Goal: Information Seeking & Learning: Learn about a topic

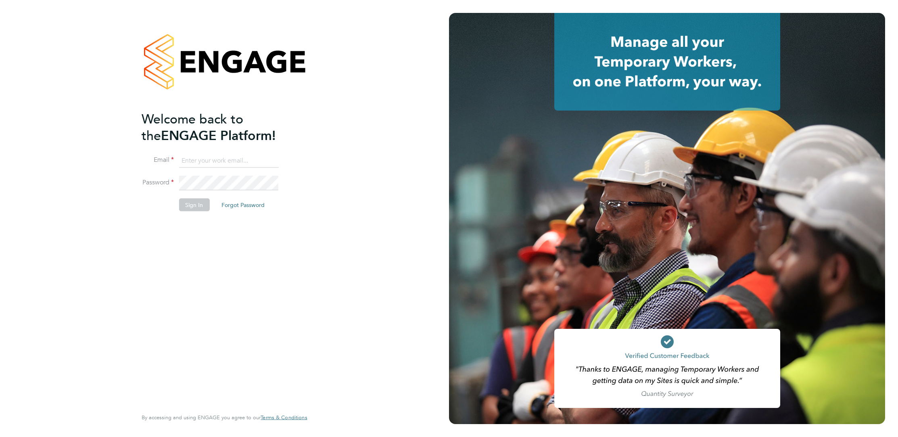
type input "elliott.ebanks@randstad.co.uk"
click at [197, 207] on button "Sign In" at bounding box center [194, 204] width 31 height 13
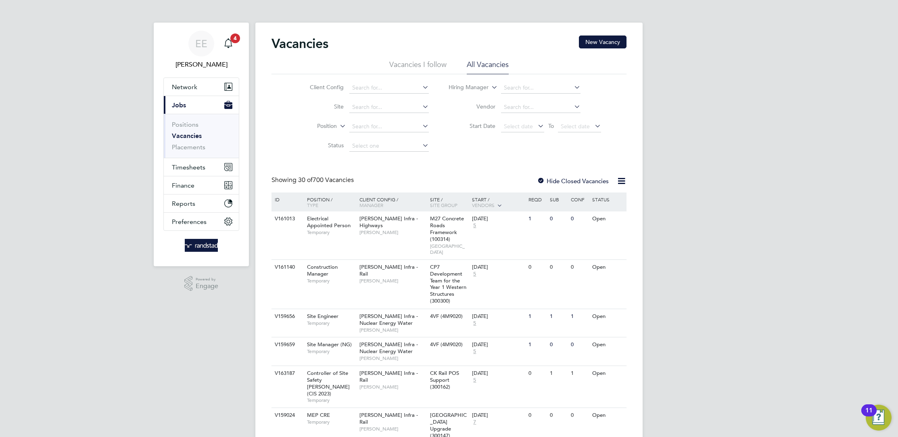
click at [335, 123] on label "Position" at bounding box center [314, 126] width 46 height 8
click at [328, 134] on icon at bounding box center [331, 135] width 6 height 6
click at [373, 109] on input at bounding box center [390, 107] width 80 height 11
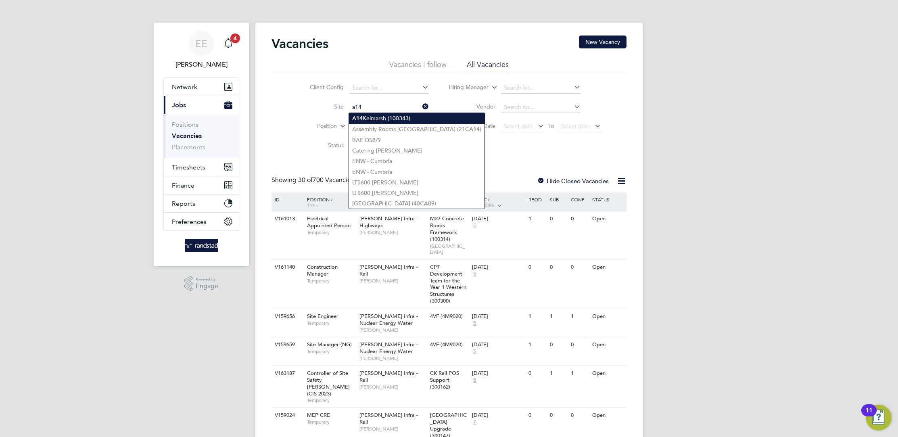
click at [394, 116] on li "A14 Kelmarsh (100343)" at bounding box center [417, 118] width 136 height 11
type input "A14 Kelmarsh (100343)"
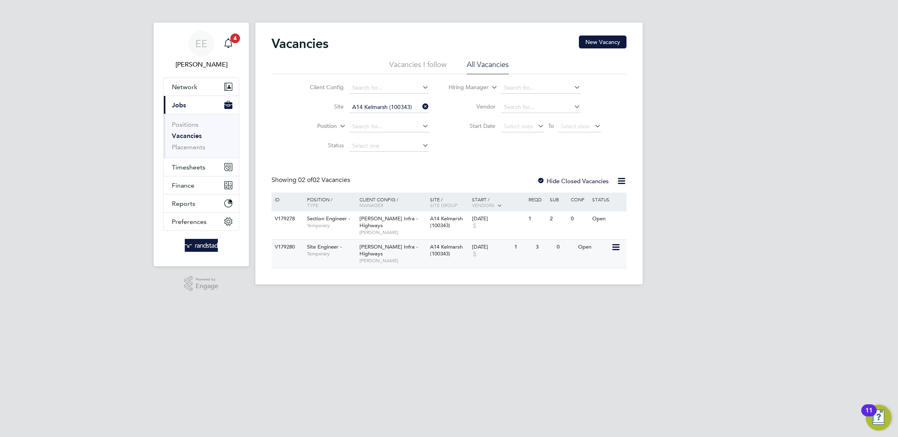
click at [438, 261] on div "A14 Kelmarsh (100343)" at bounding box center [449, 251] width 42 height 22
click at [507, 228] on div "06 Oct 2025 5" at bounding box center [491, 222] width 42 height 22
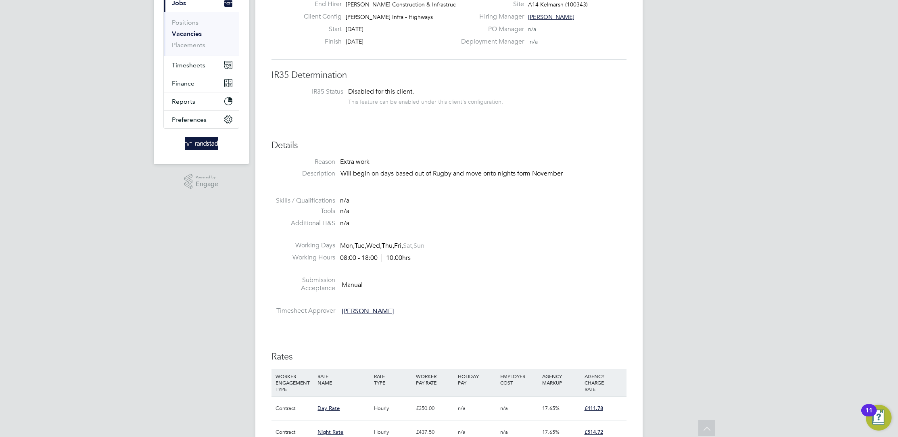
scroll to position [96, 0]
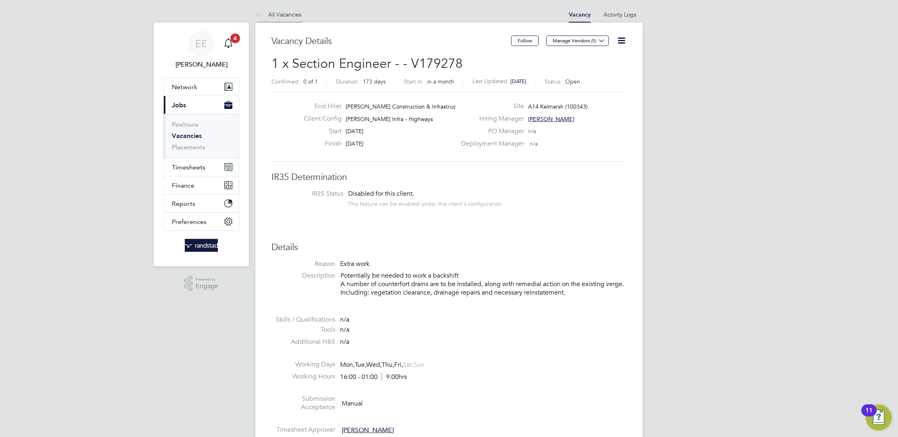
click at [269, 18] on link "All Vacancies" at bounding box center [278, 14] width 46 height 7
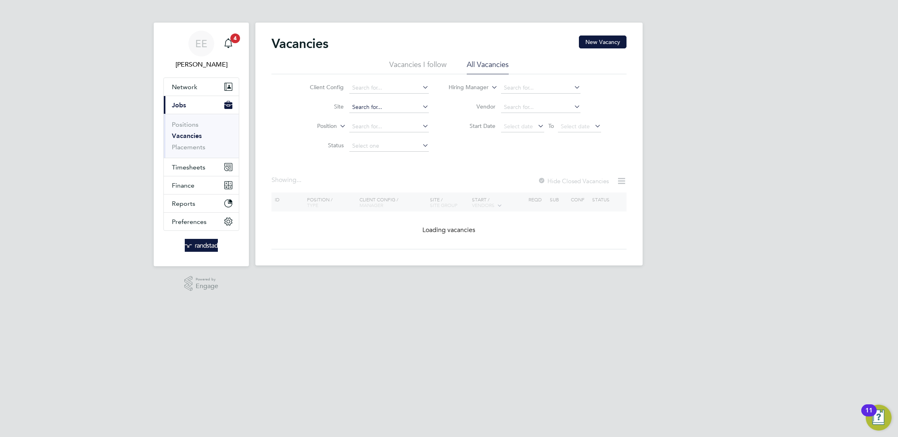
click at [387, 109] on input at bounding box center [390, 107] width 80 height 11
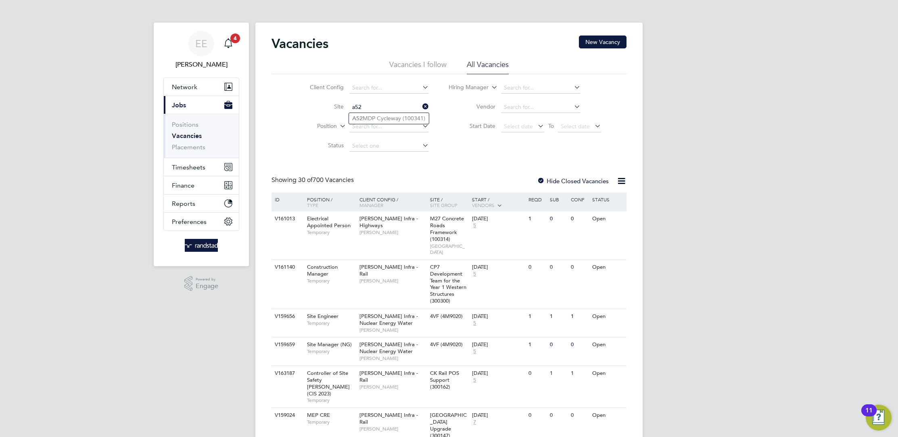
click at [389, 120] on li "A52 MDP Cycleway (100341)" at bounding box center [389, 118] width 80 height 11
type input "A52 MDP Cycleway (100341)"
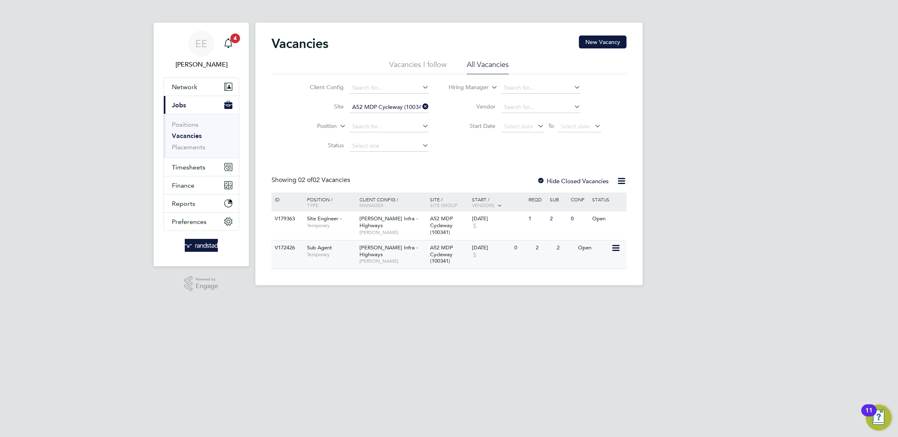
click at [421, 258] on span "Jimmy Simpson" at bounding box center [393, 261] width 67 height 6
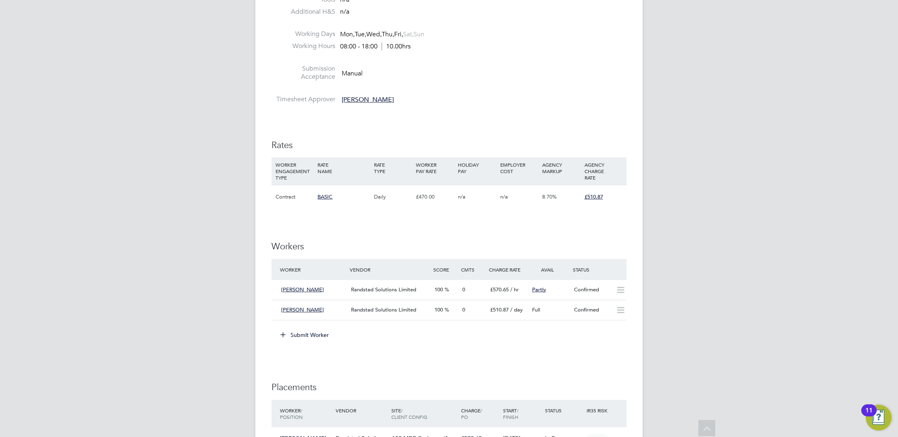
scroll to position [88, 0]
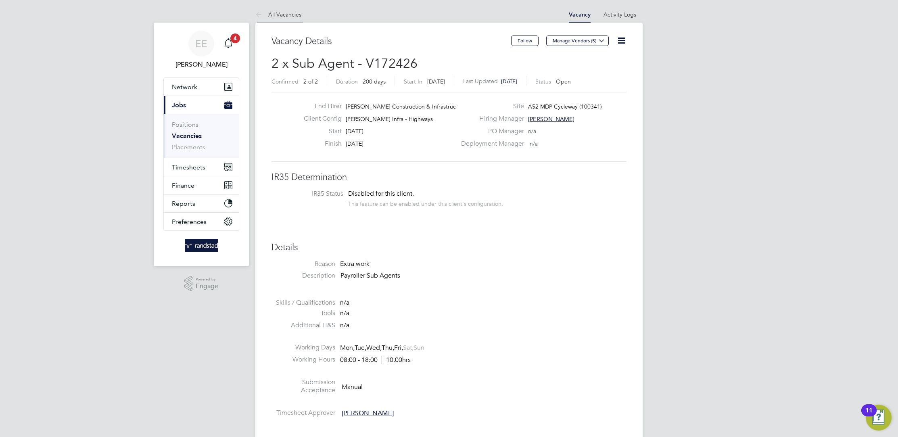
click at [268, 14] on link "All Vacancies" at bounding box center [278, 14] width 46 height 7
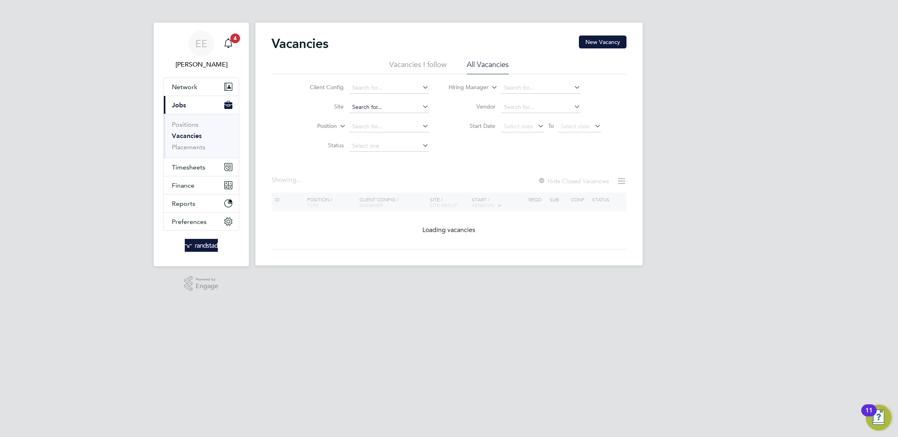
click at [383, 110] on input at bounding box center [390, 107] width 80 height 11
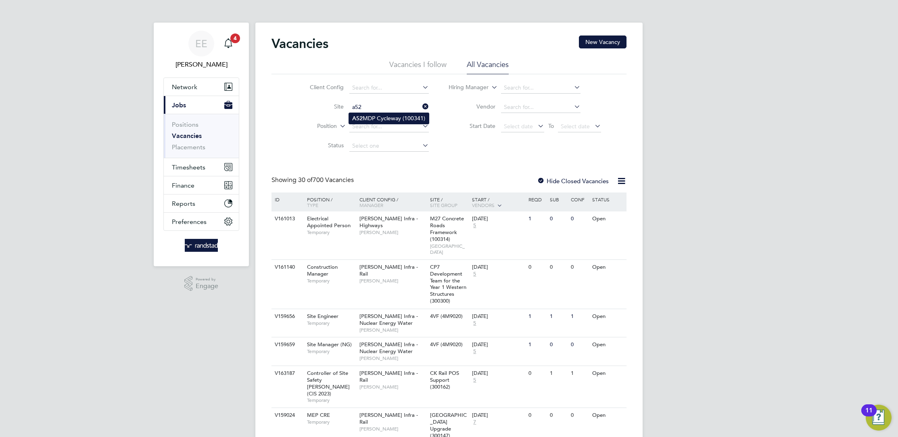
click at [389, 119] on li "A52 MDP Cycleway (100341)" at bounding box center [389, 118] width 80 height 11
type input "A52 MDP Cycleway (100341)"
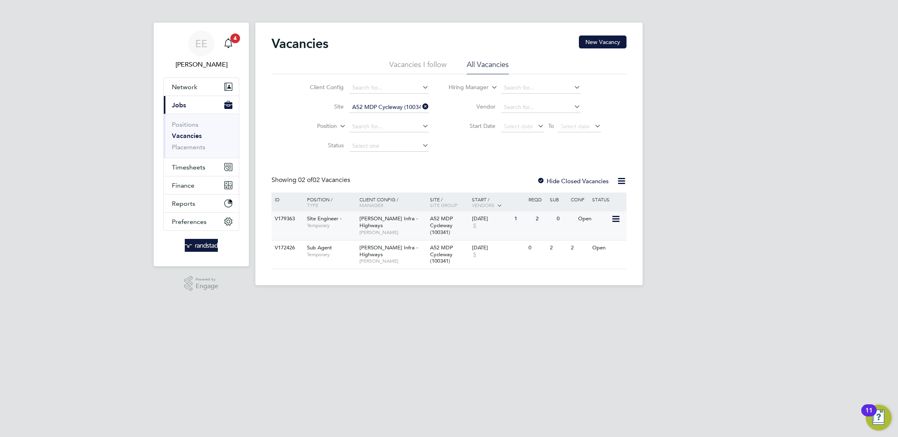
click at [372, 227] on span "[PERSON_NAME] Infra - Highways" at bounding box center [389, 222] width 59 height 14
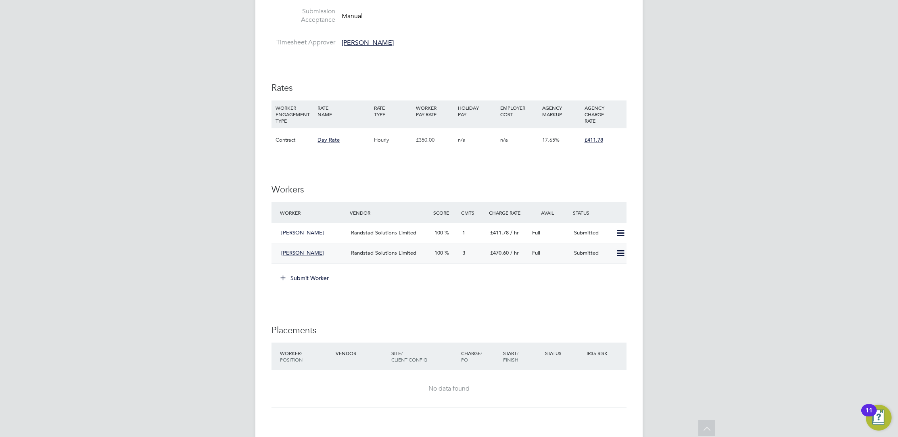
click at [395, 252] on span "Randstad Solutions Limited" at bounding box center [383, 252] width 65 height 7
